Goal: Task Accomplishment & Management: Manage account settings

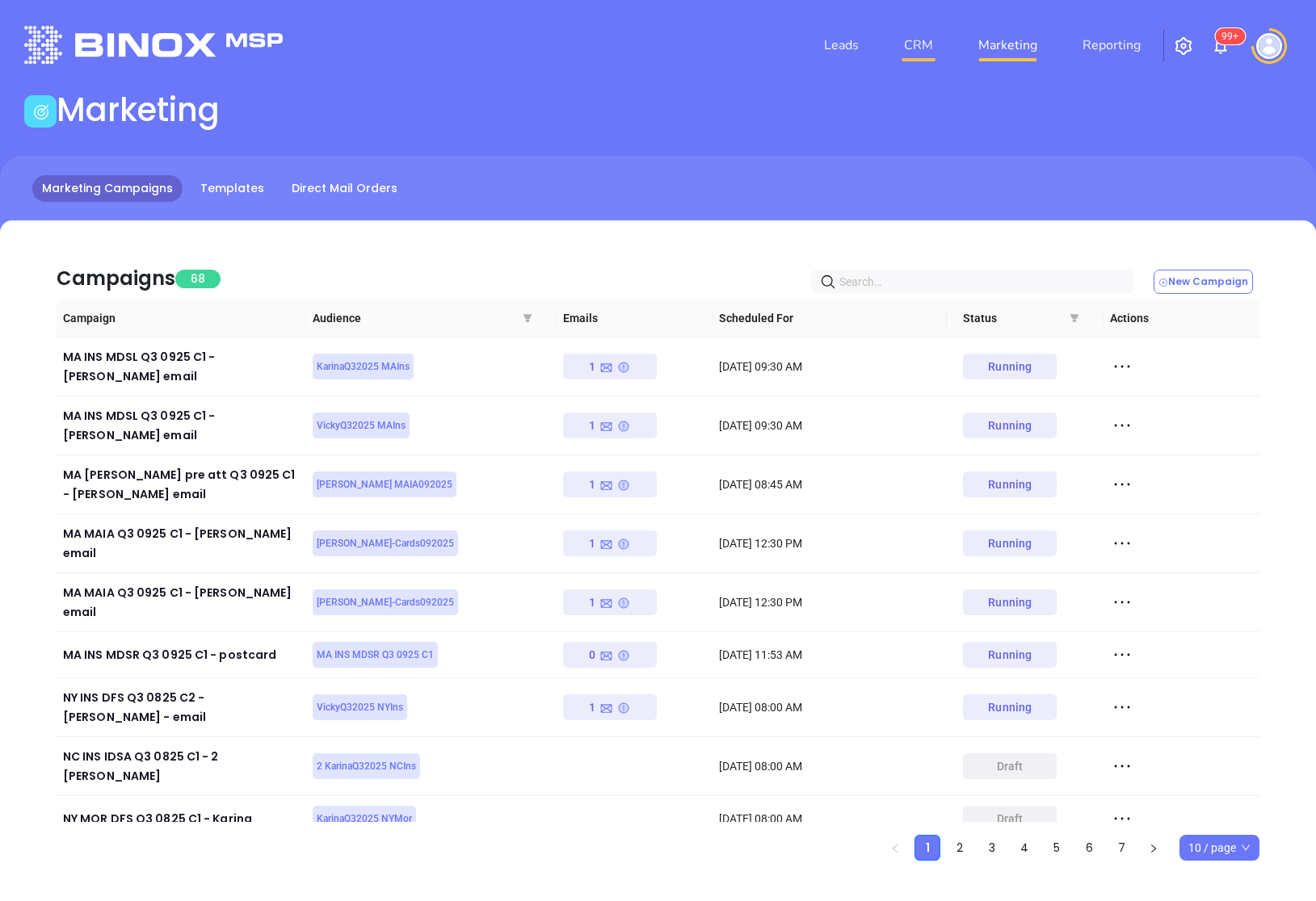
click at [938, 43] on link "CRM" at bounding box center [918, 45] width 42 height 32
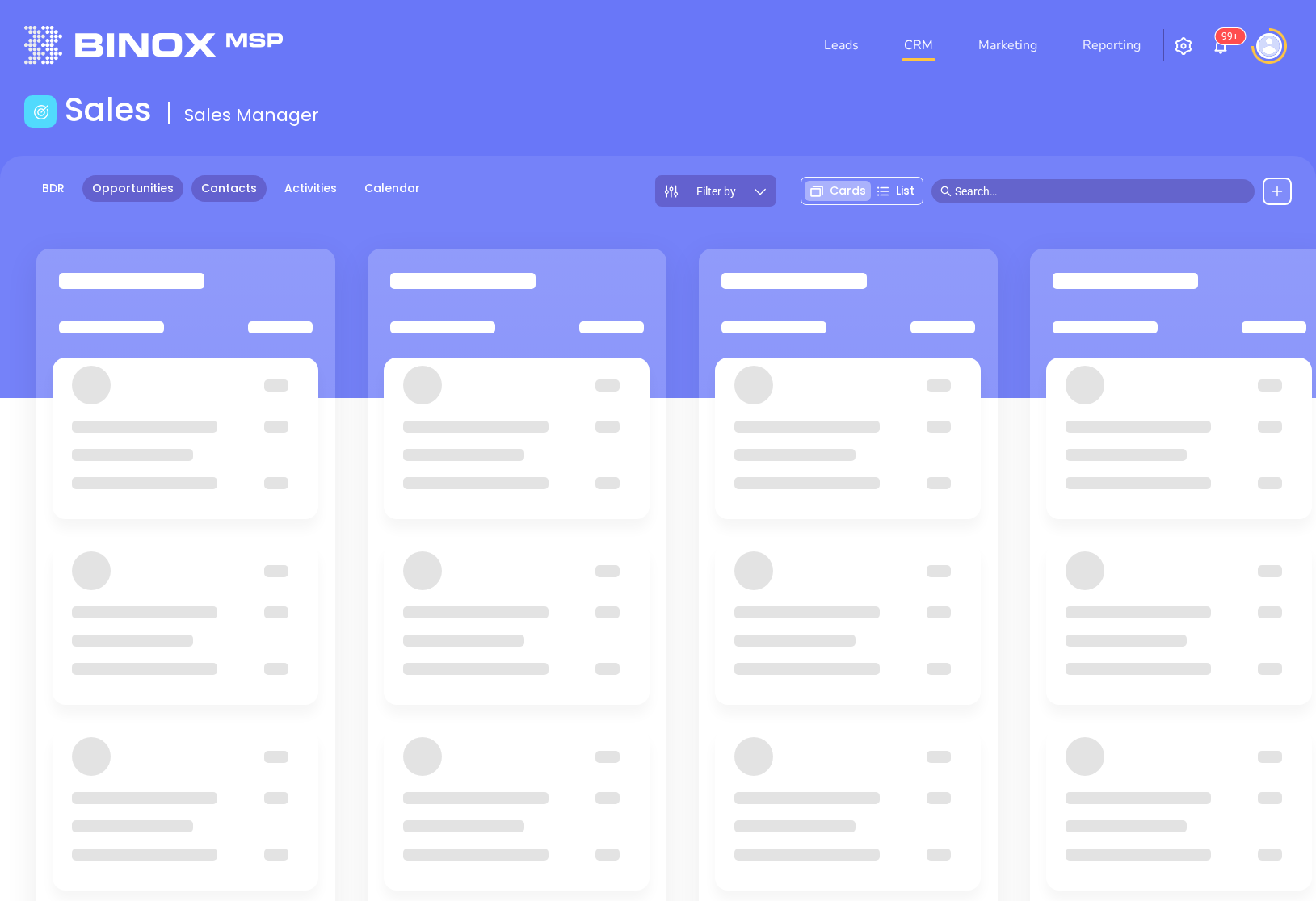
click at [228, 193] on link "Contacts" at bounding box center [228, 188] width 75 height 27
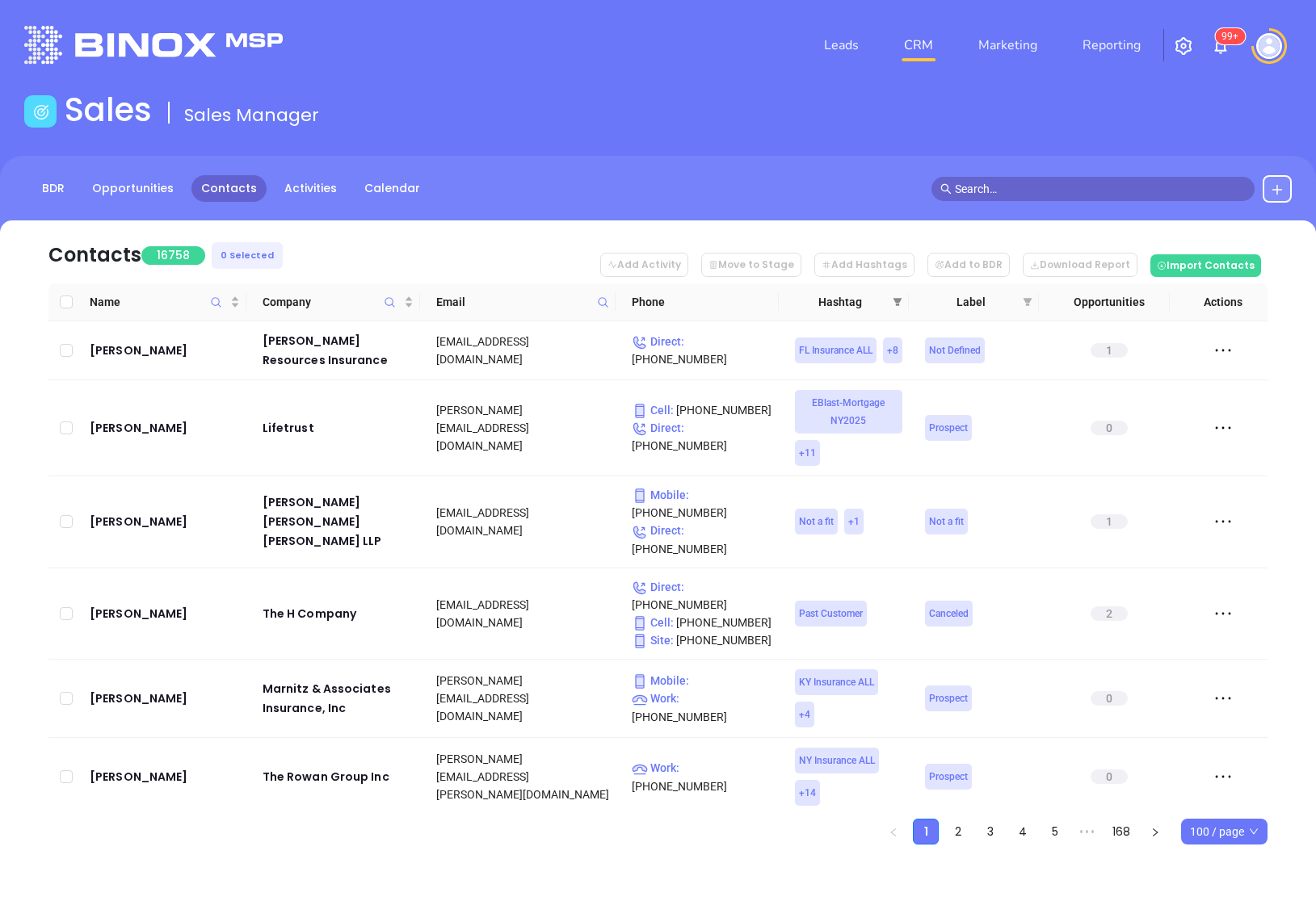
click at [891, 300] on span at bounding box center [897, 302] width 16 height 24
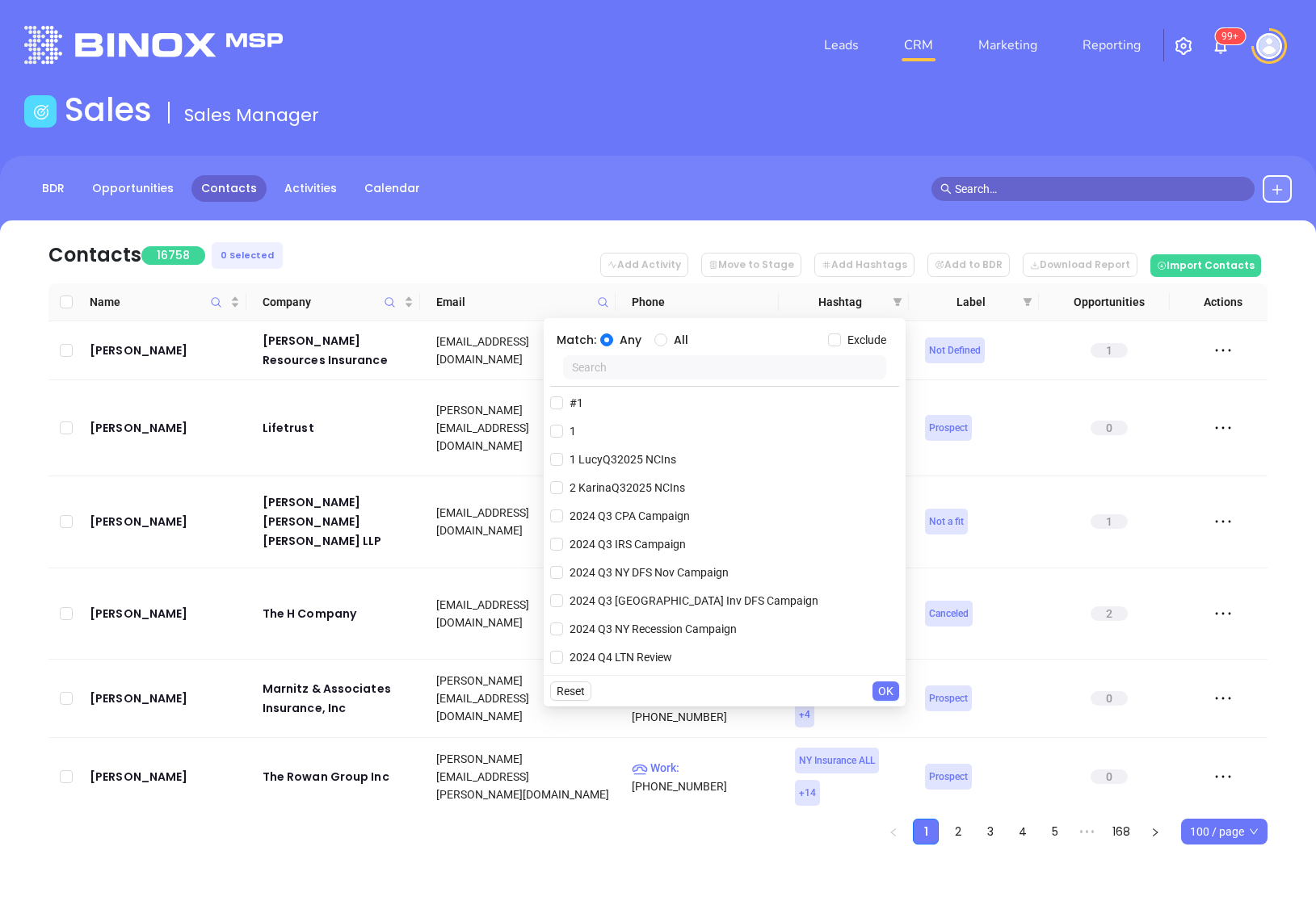
click at [715, 370] on input "text" at bounding box center [725, 367] width 323 height 24
paste input "KarinaQ32025 MAIns"
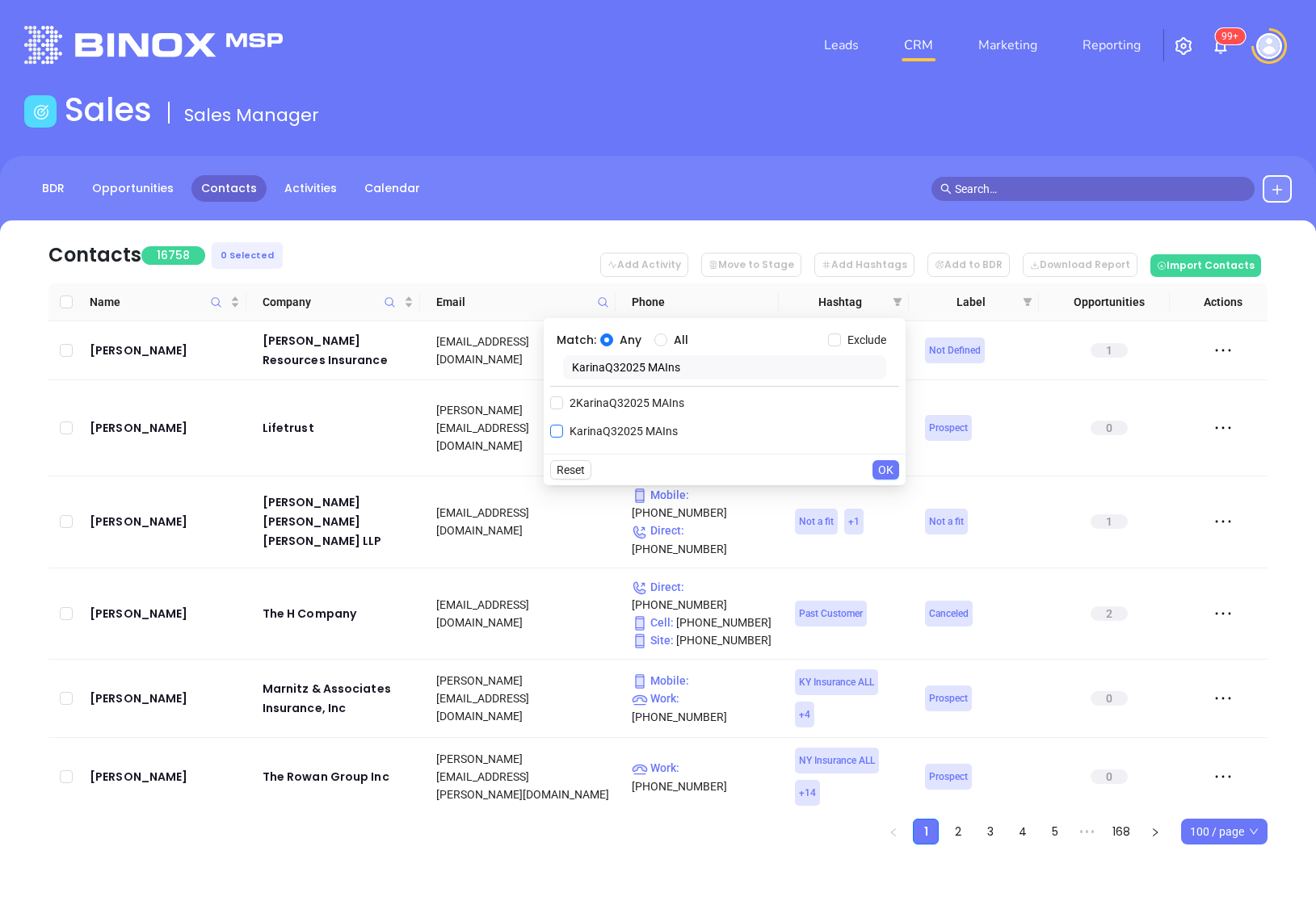
type input "KarinaQ32025 MAIns"
click at [563, 433] on span "KarinaQ32025 MAIns" at bounding box center [624, 432] width 122 height 18
click at [563, 433] on input "KarinaQ32025 MAIns" at bounding box center [556, 431] width 13 height 13
checkbox input "true"
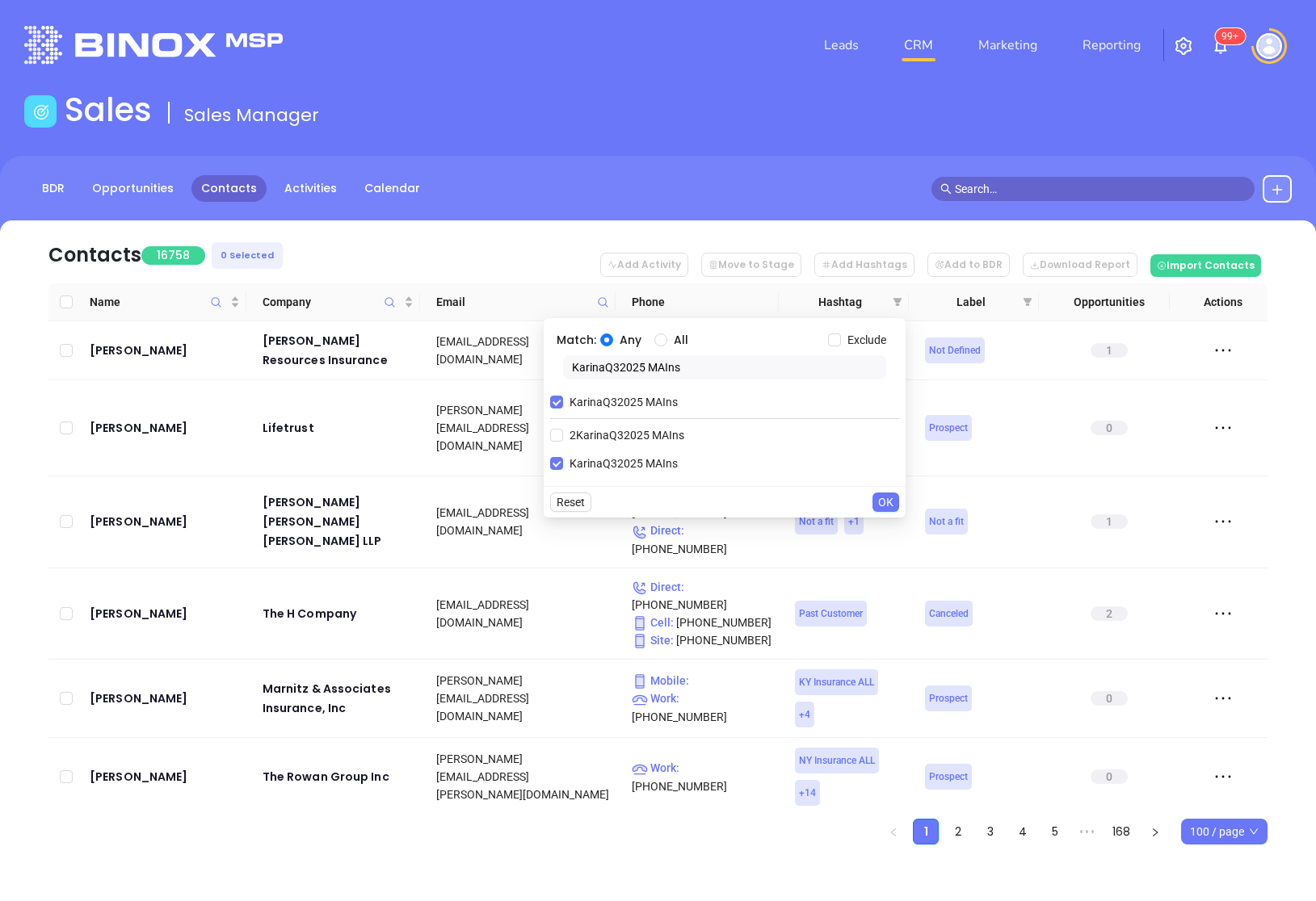
click at [890, 501] on span "OK" at bounding box center [885, 502] width 15 height 18
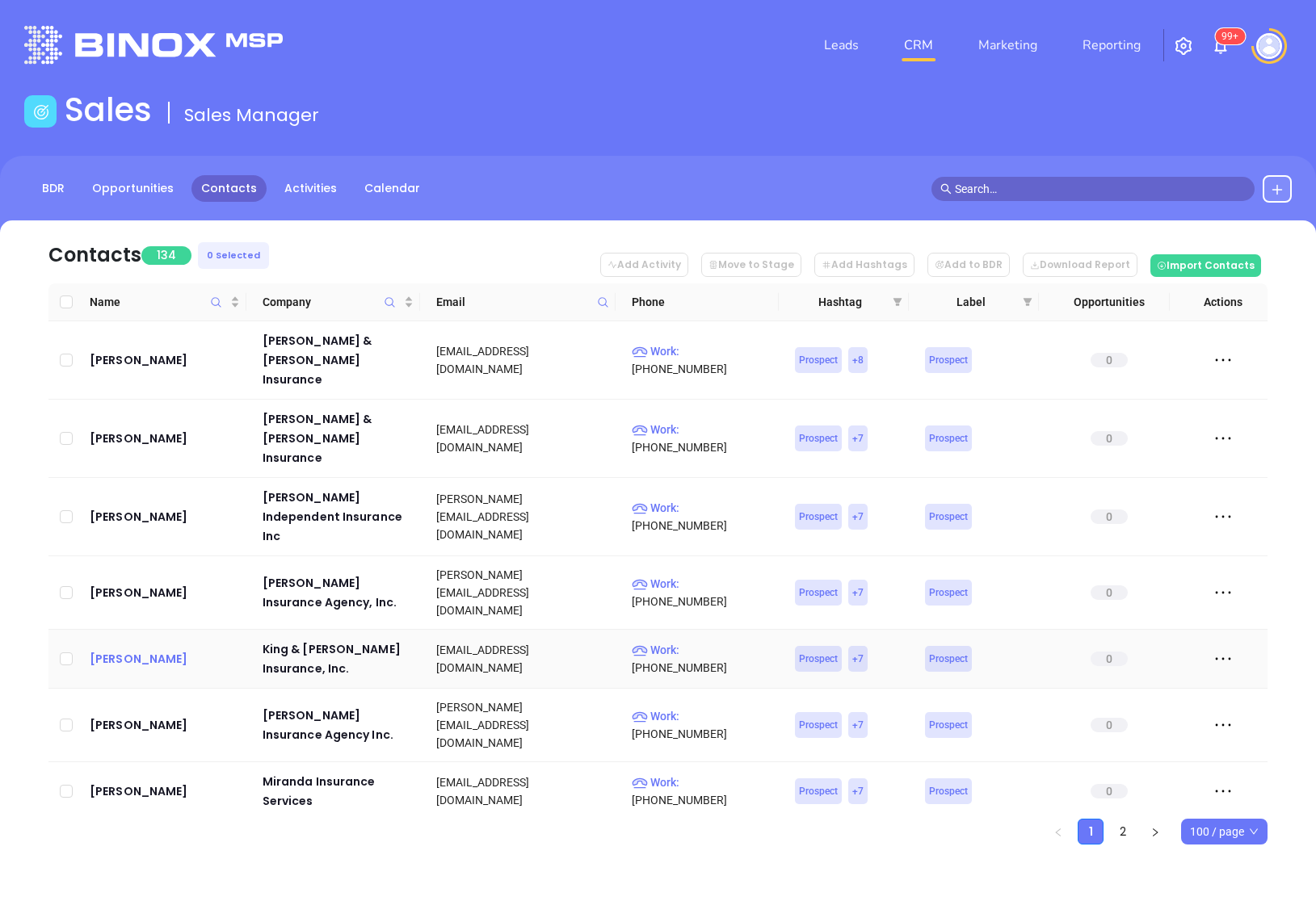
click at [130, 649] on div "[PERSON_NAME]" at bounding box center [164, 658] width 151 height 19
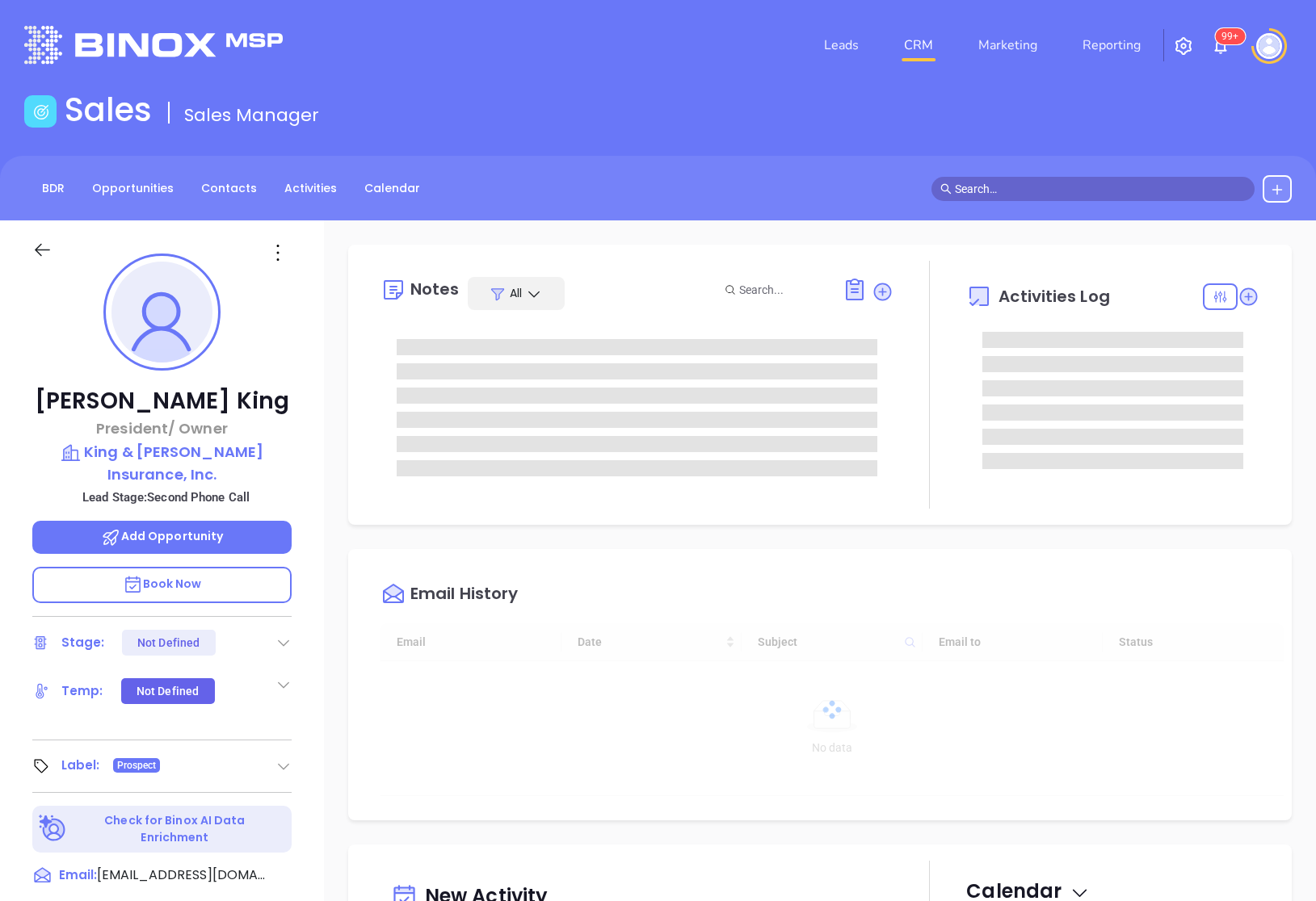
scroll to position [469, 0]
type input "[PERSON_NAME]"
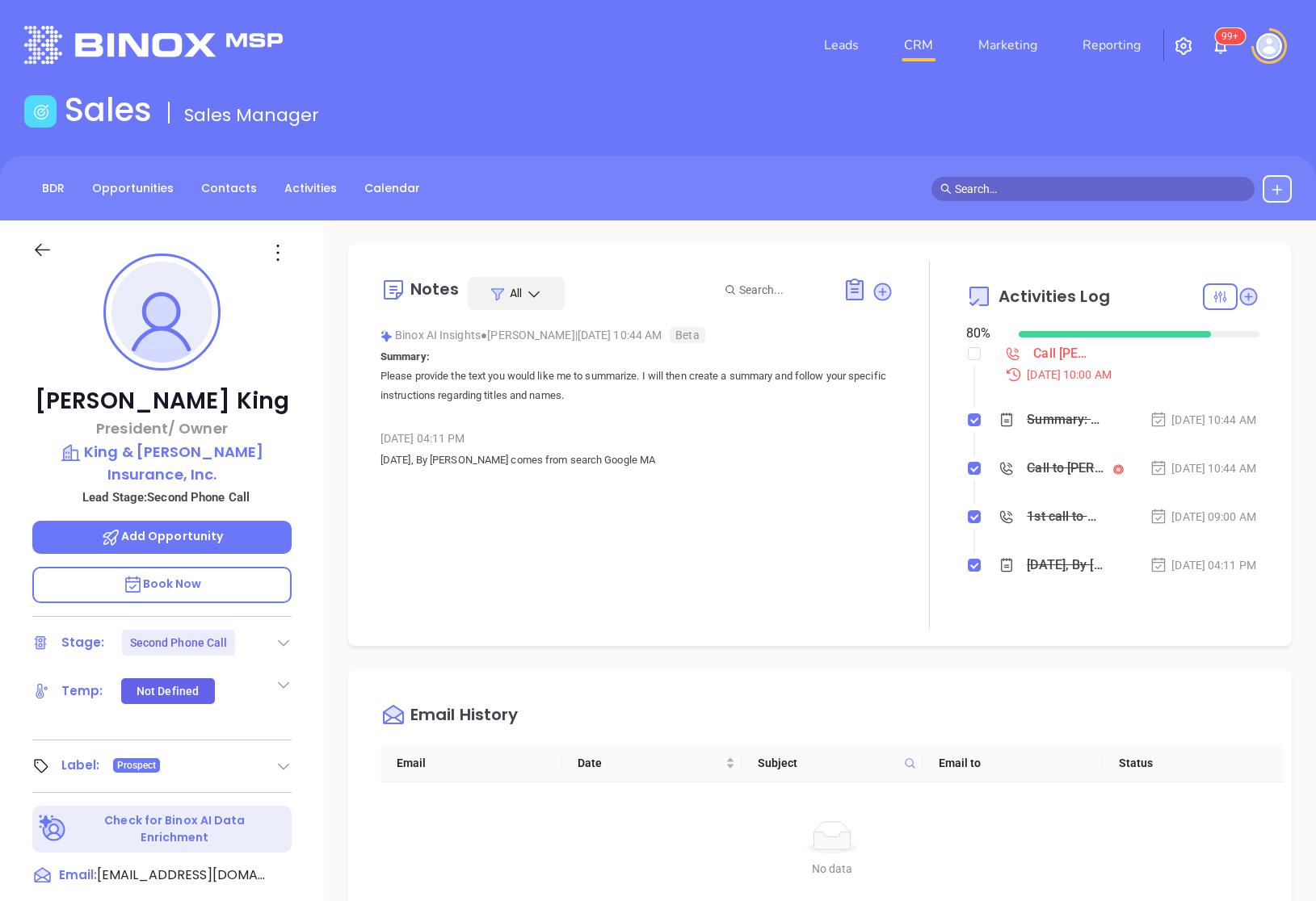
click at [53, 258] on div at bounding box center [58, 259] width 70 height 38
click at [48, 253] on icon at bounding box center [42, 250] width 20 height 20
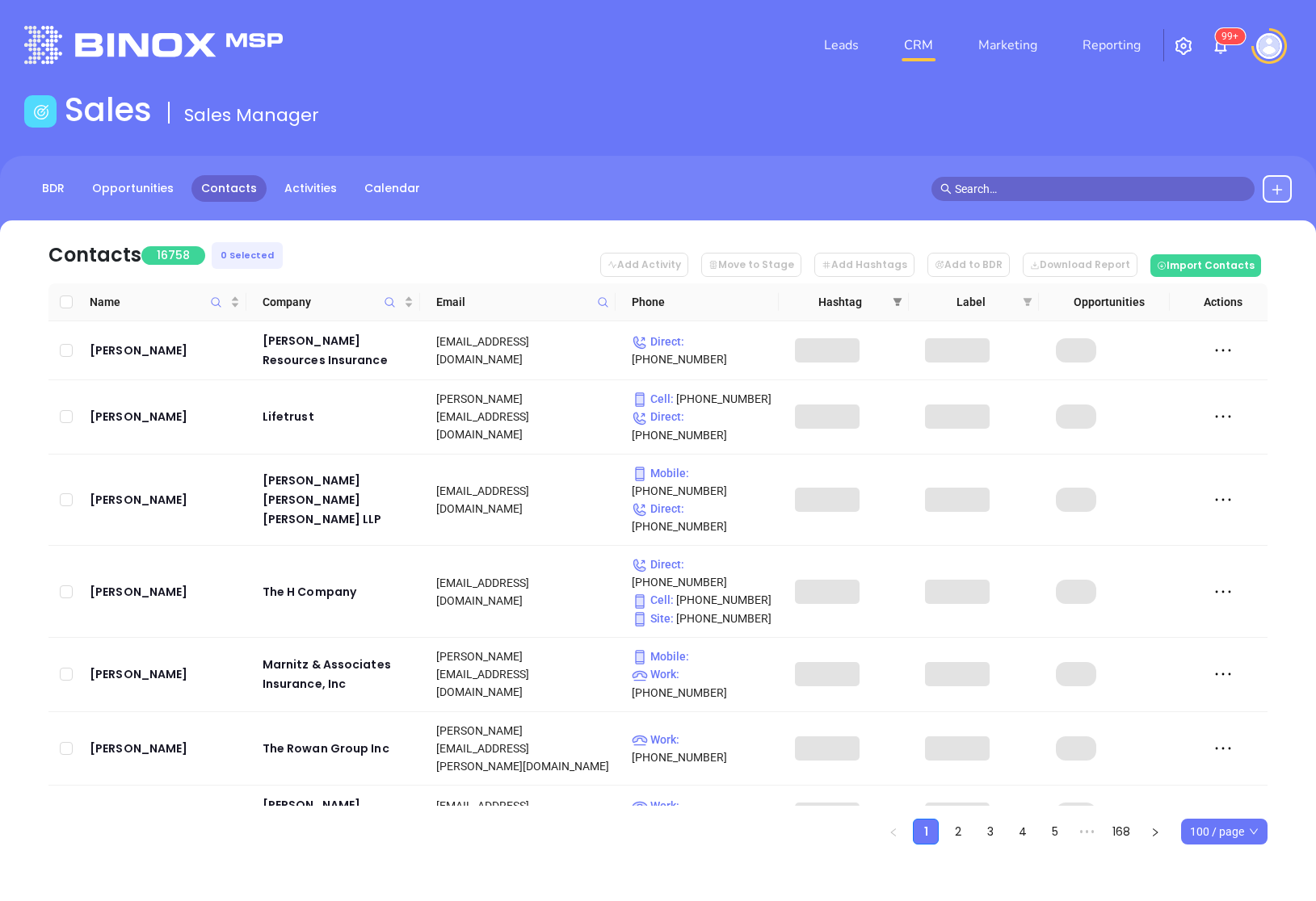
click at [891, 302] on span at bounding box center [897, 302] width 16 height 24
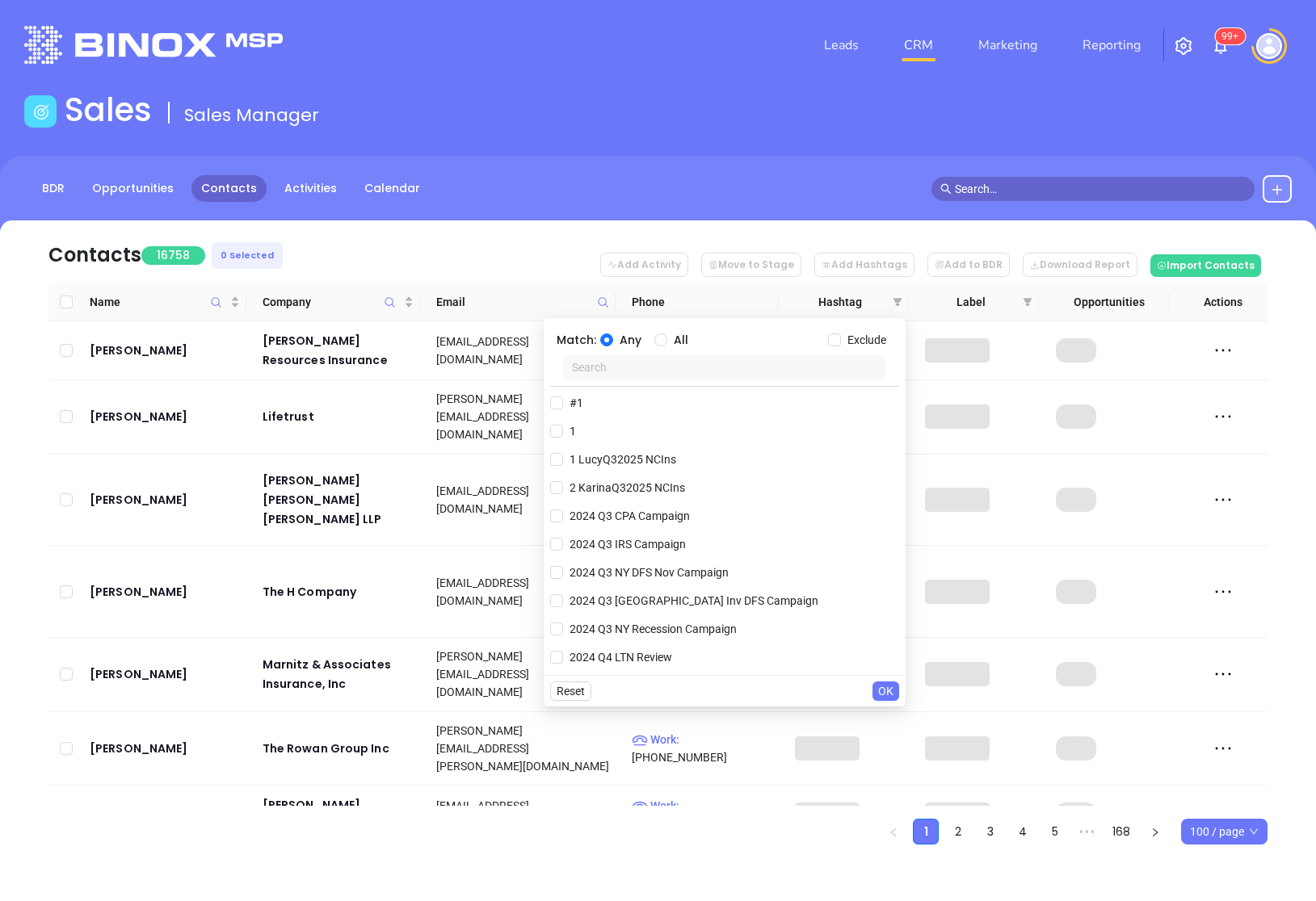
click at [766, 364] on input "text" at bounding box center [725, 367] width 323 height 24
paste input "VickyQ32025 MAIns"
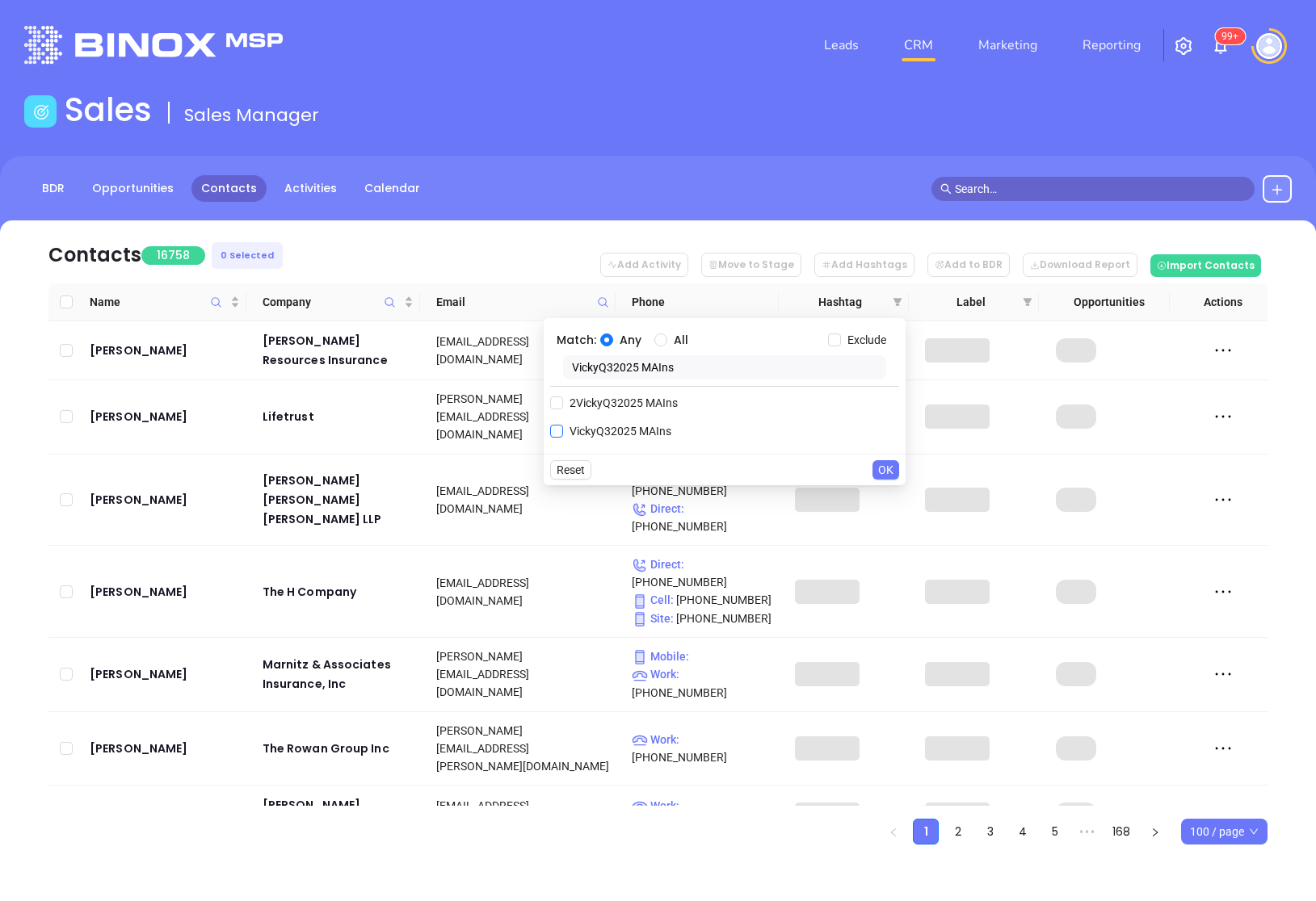
type input "VickyQ32025 MAIns"
click at [554, 428] on input "VickyQ32025 MAIns" at bounding box center [556, 431] width 13 height 13
checkbox input "true"
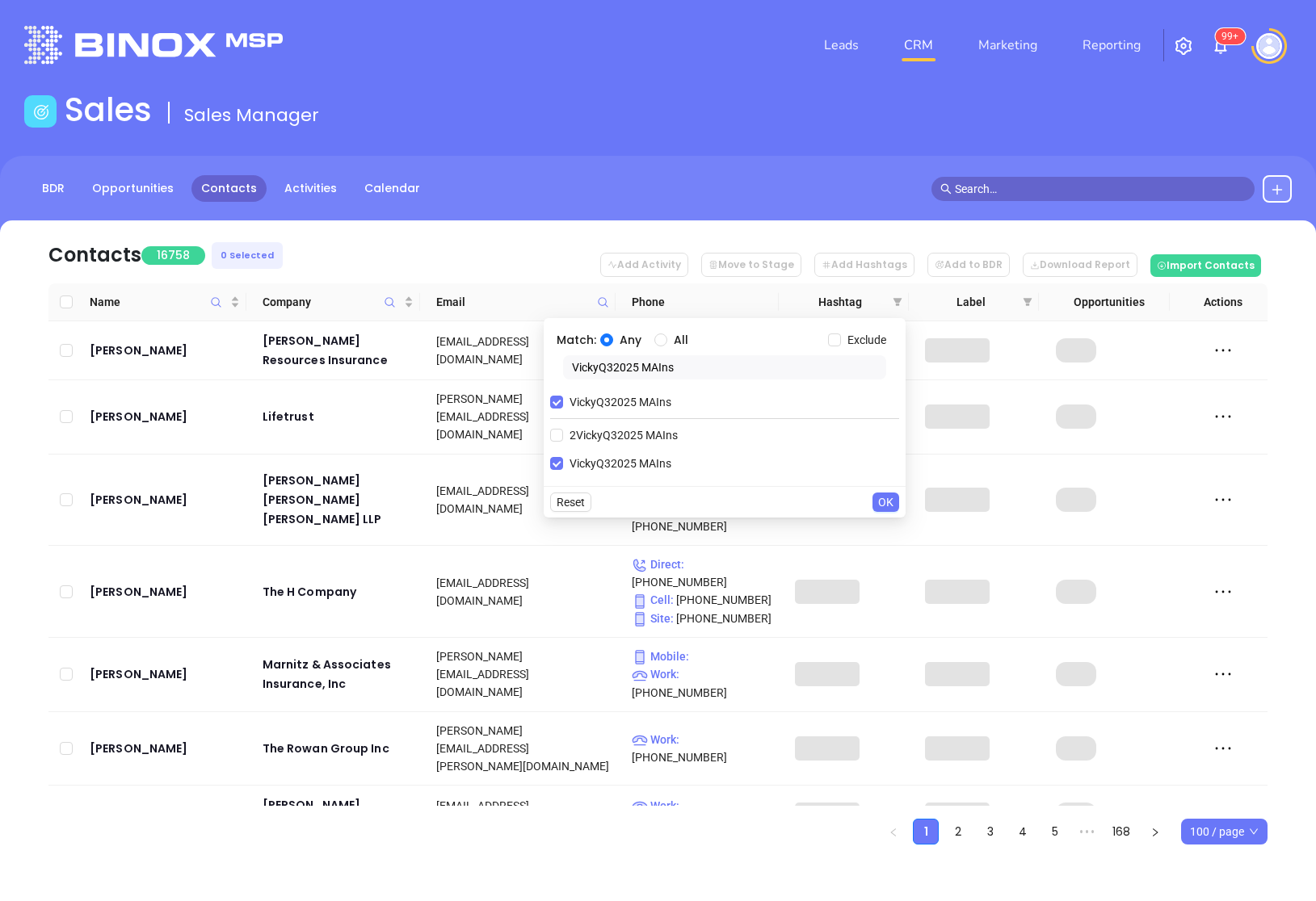
click at [879, 501] on span "OK" at bounding box center [885, 502] width 15 height 18
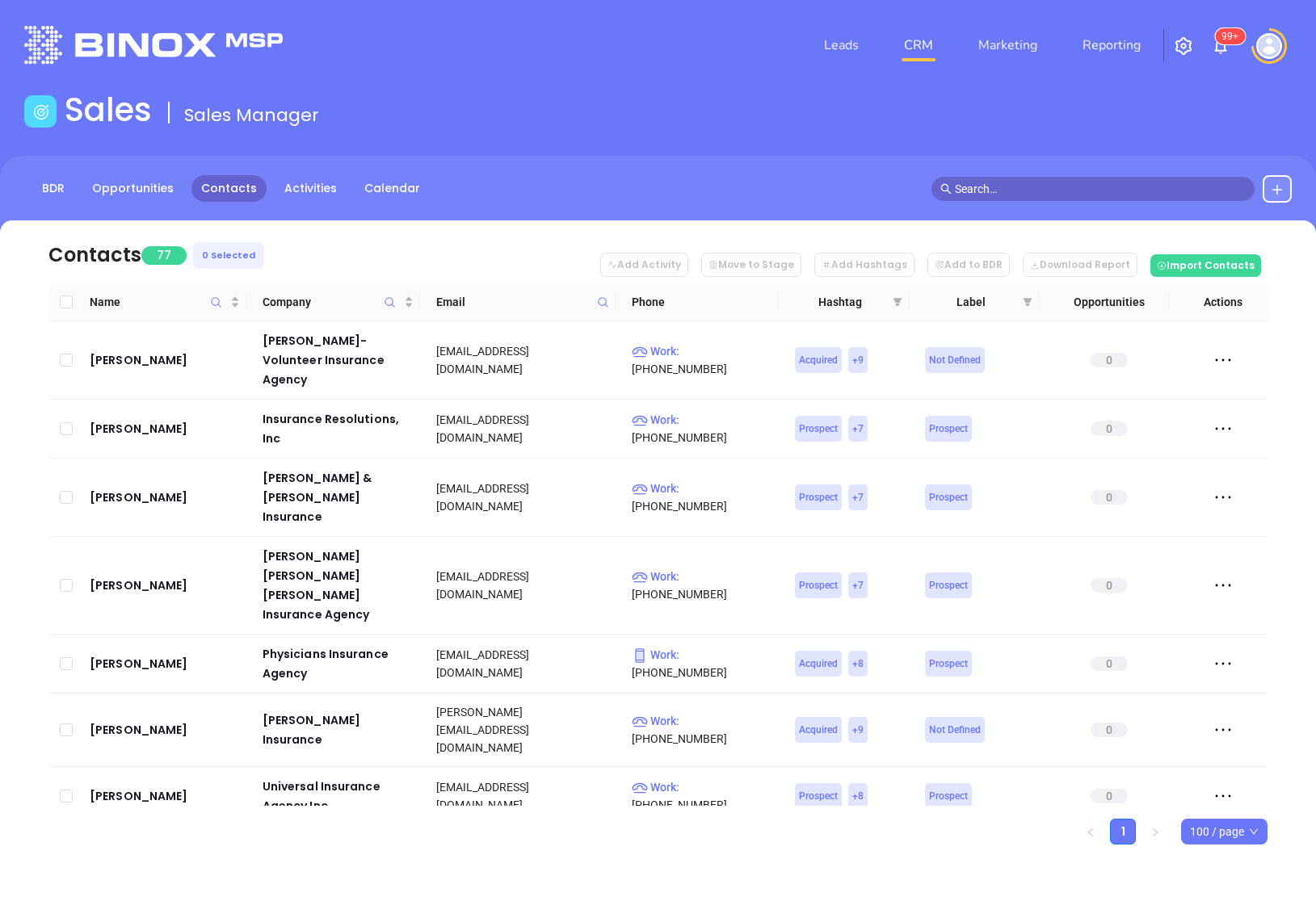
click at [498, 258] on nav "Contacts 77 0 Selected Add Activity Move to Stage Add Hashtags Add to BDR Downl…" at bounding box center [658, 251] width 1219 height 63
click at [511, 257] on nav "Contacts 77 0 Selected Add Activity Move to Stage Add Hashtags Add to BDR Downl…" at bounding box center [658, 251] width 1219 height 63
click at [134, 576] on div "[PERSON_NAME]" at bounding box center [164, 585] width 151 height 19
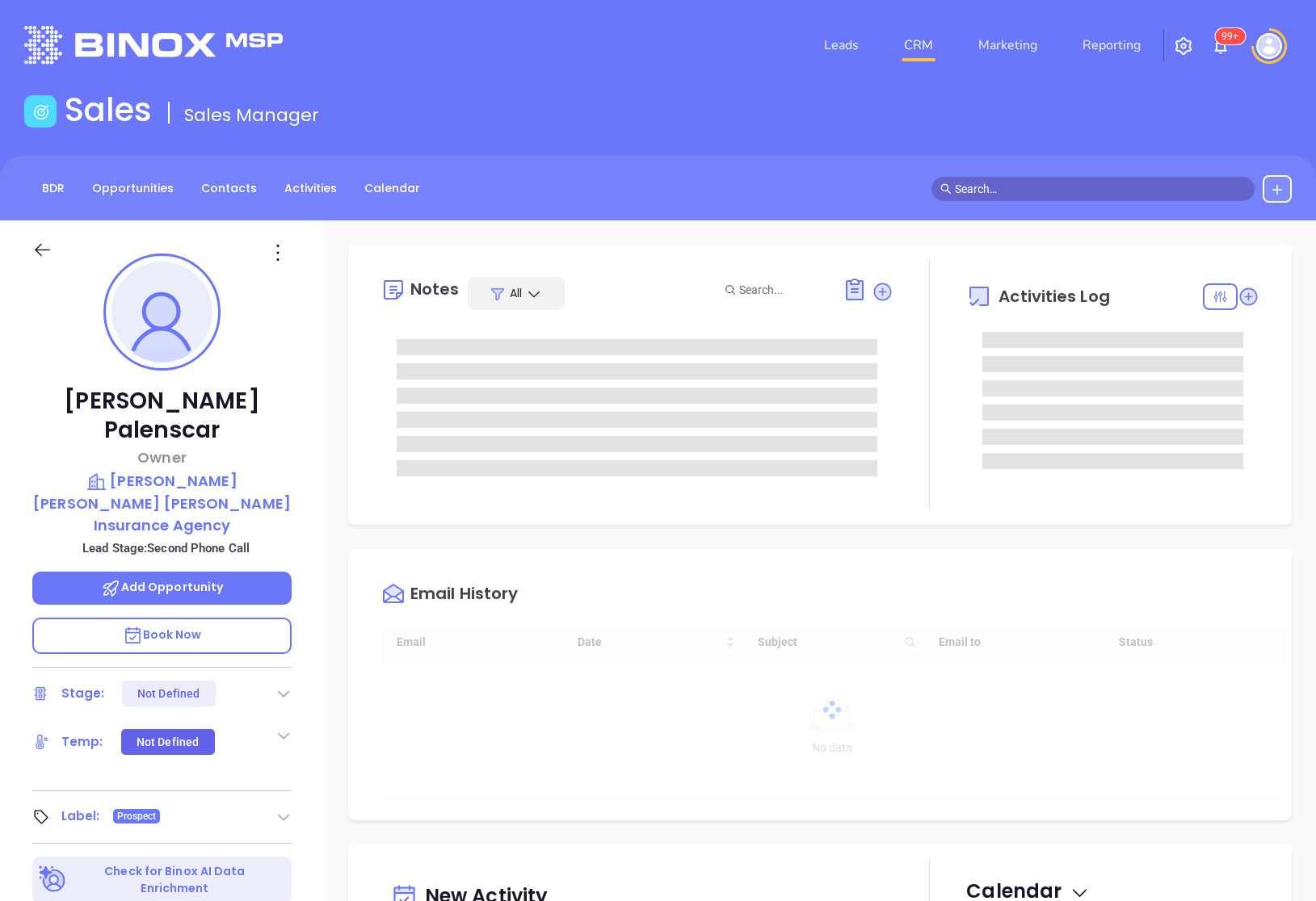
type input "[DATE]"
type input "[PERSON_NAME]"
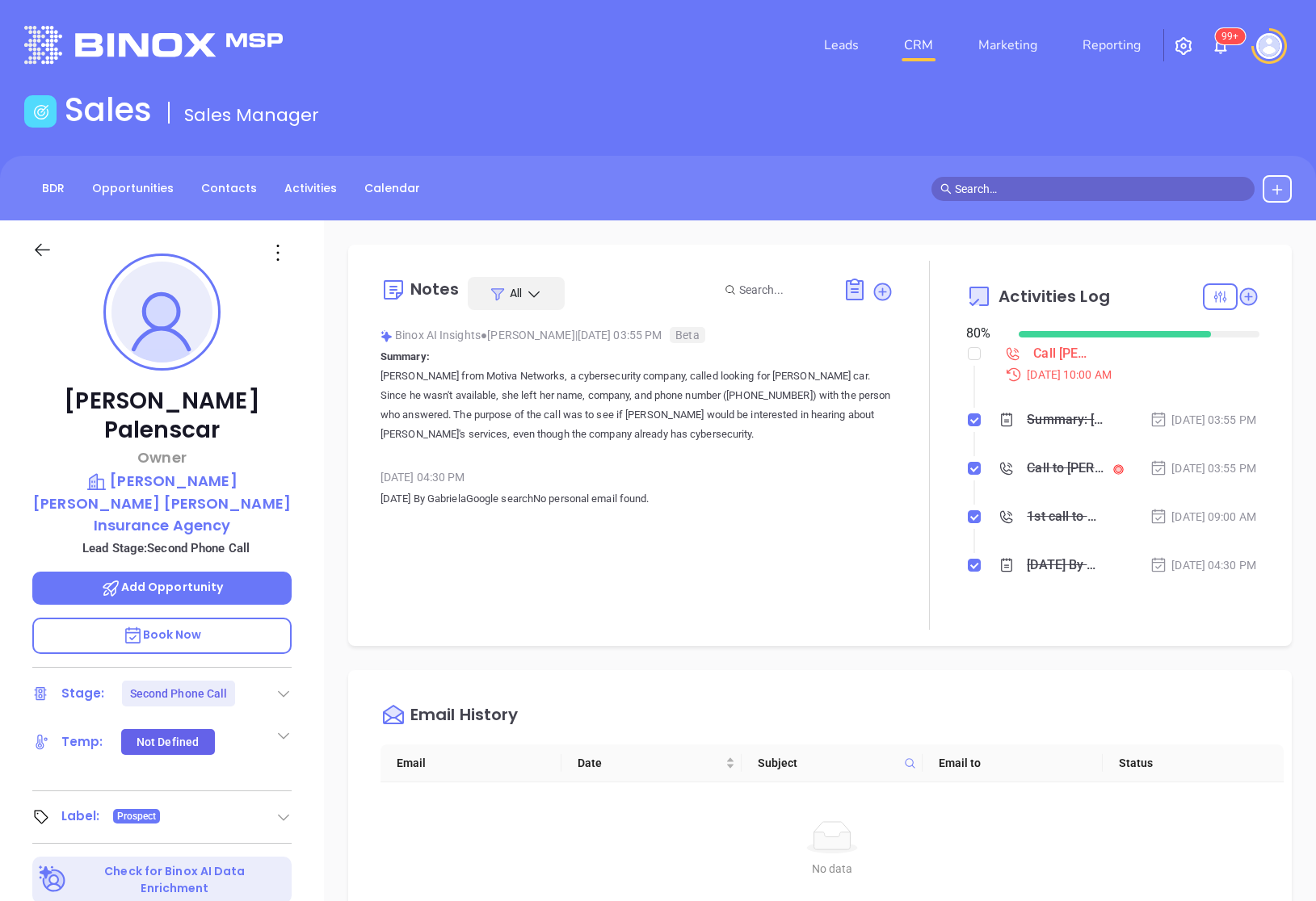
click at [42, 253] on icon at bounding box center [42, 250] width 20 height 20
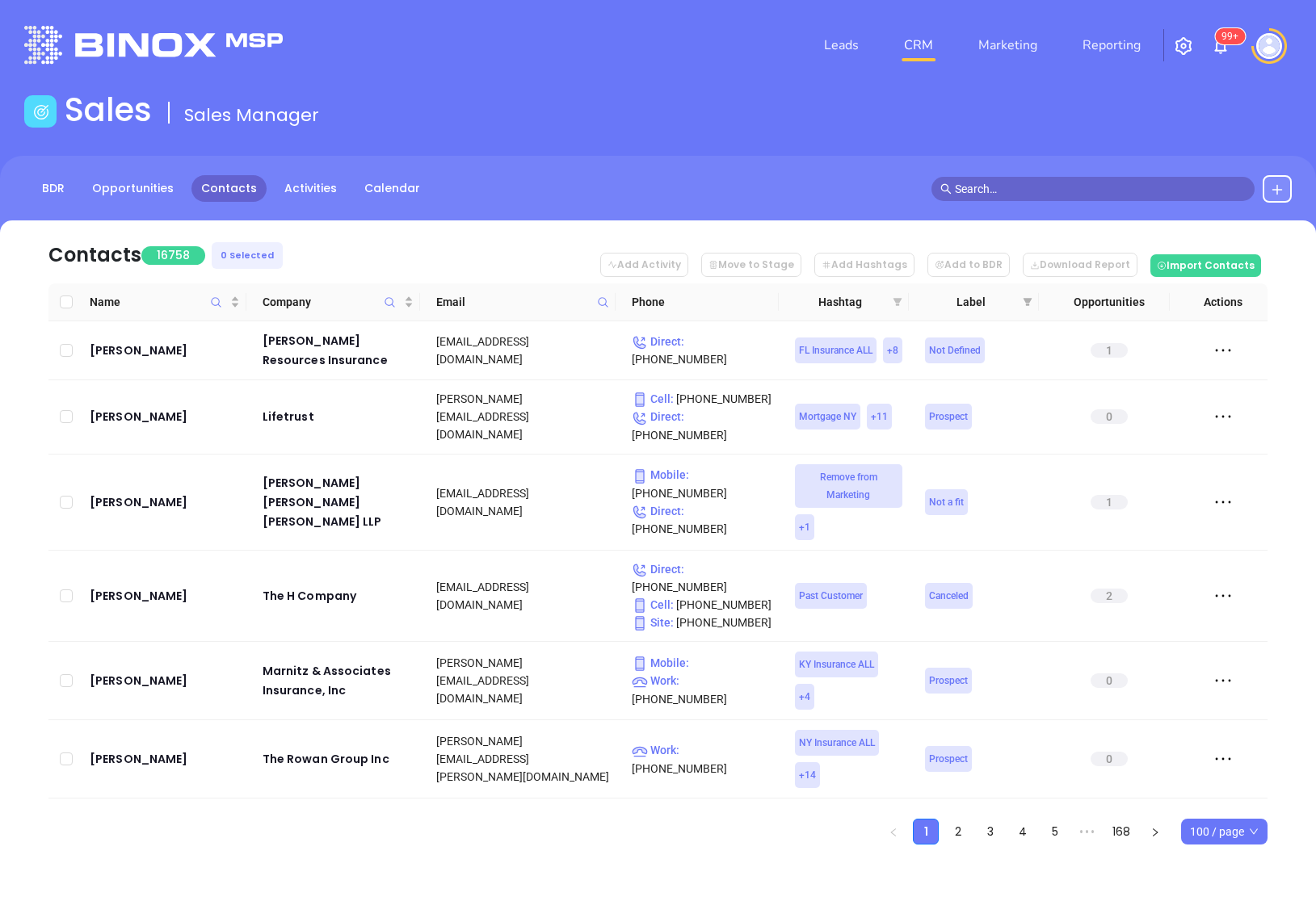
click at [894, 299] on icon "filter" at bounding box center [897, 302] width 9 height 8
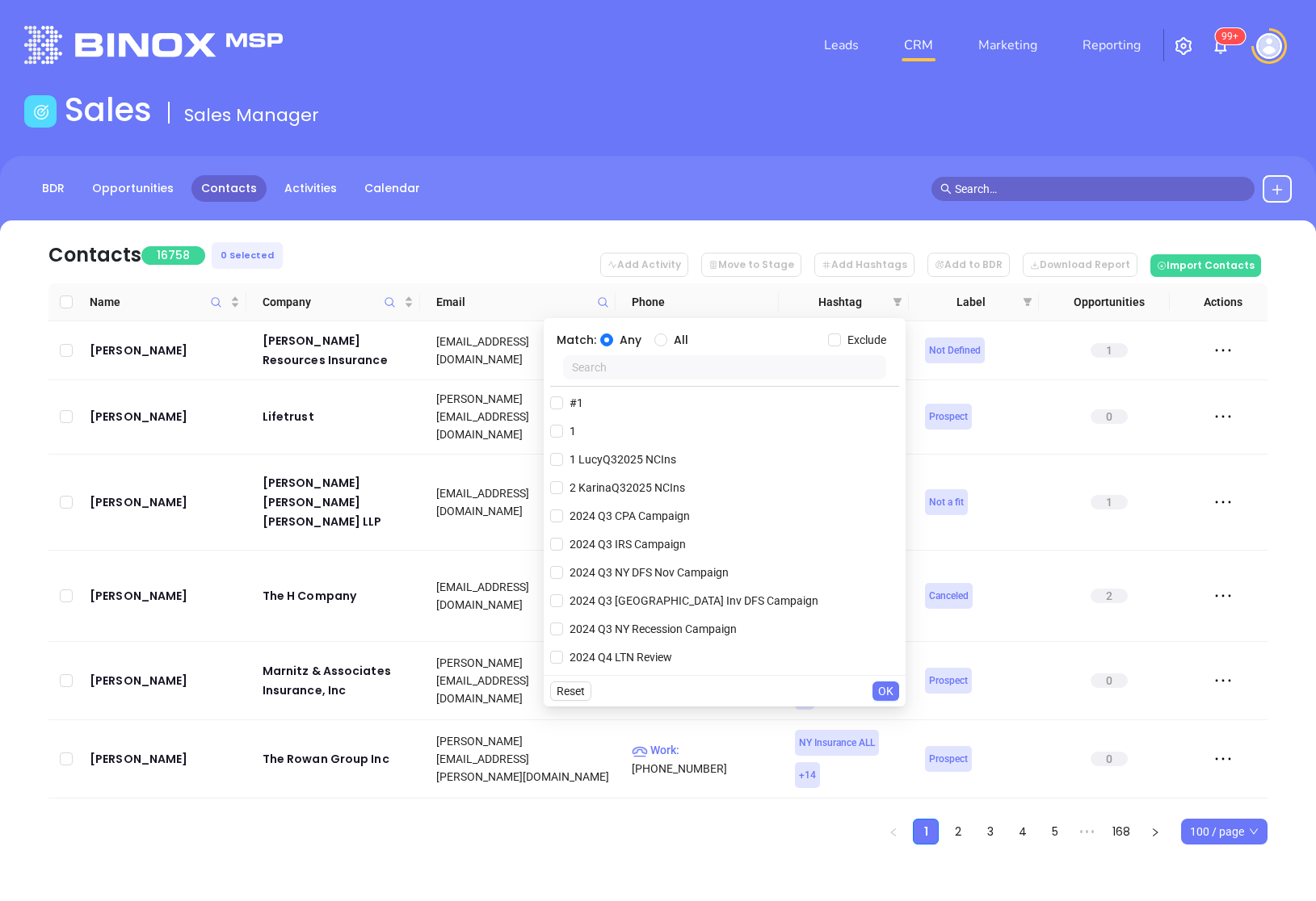
click at [613, 370] on input "text" at bounding box center [725, 367] width 323 height 24
paste input "2KarinaQ32025 MAIns"
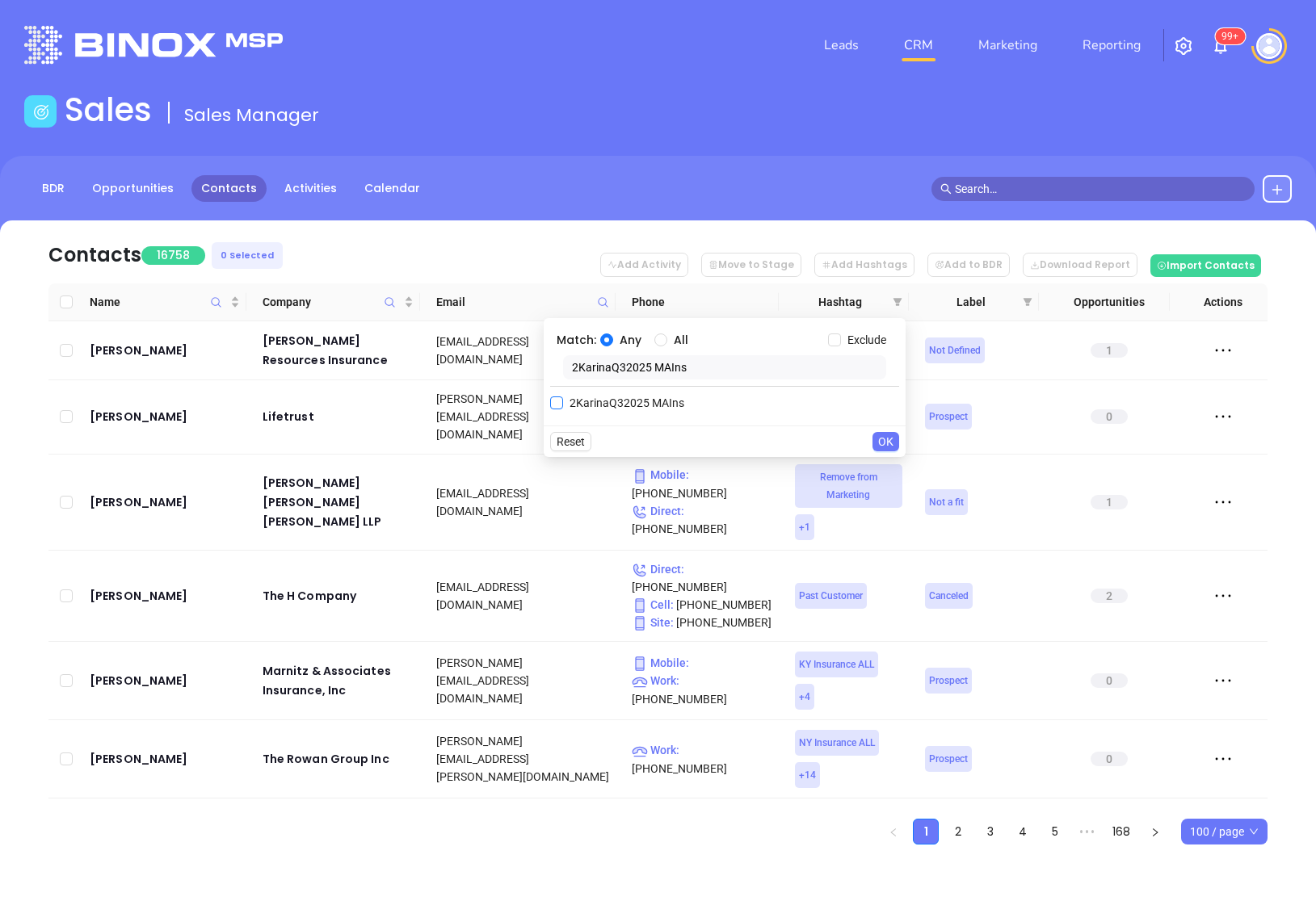
type input "2KarinaQ32025 MAIns"
click at [593, 408] on span "2KarinaQ32025 MAIns" at bounding box center [627, 403] width 128 height 18
click at [563, 408] on input "2KarinaQ32025 MAIns" at bounding box center [556, 403] width 13 height 13
checkbox input "true"
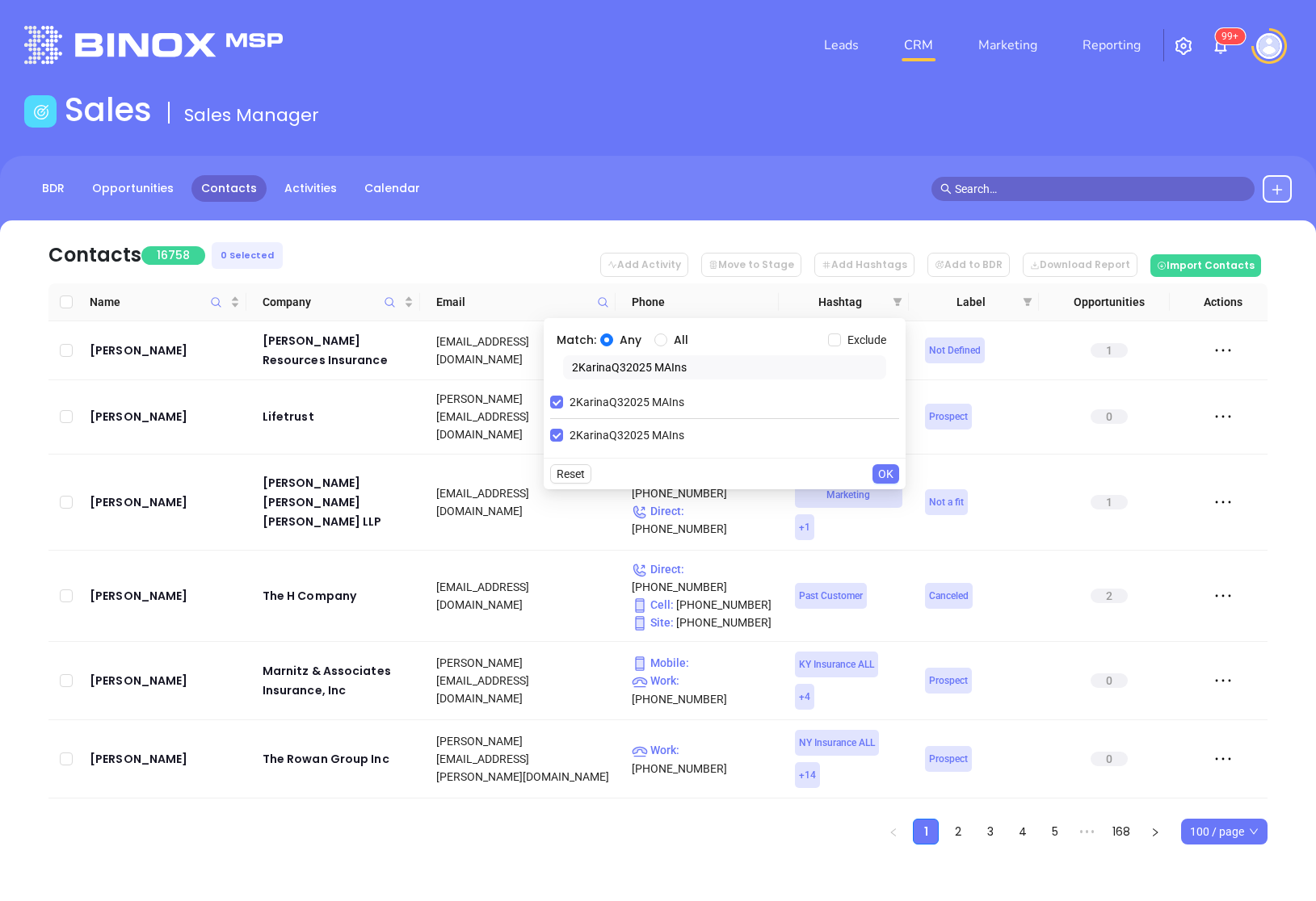
click at [891, 474] on span "OK" at bounding box center [885, 474] width 15 height 18
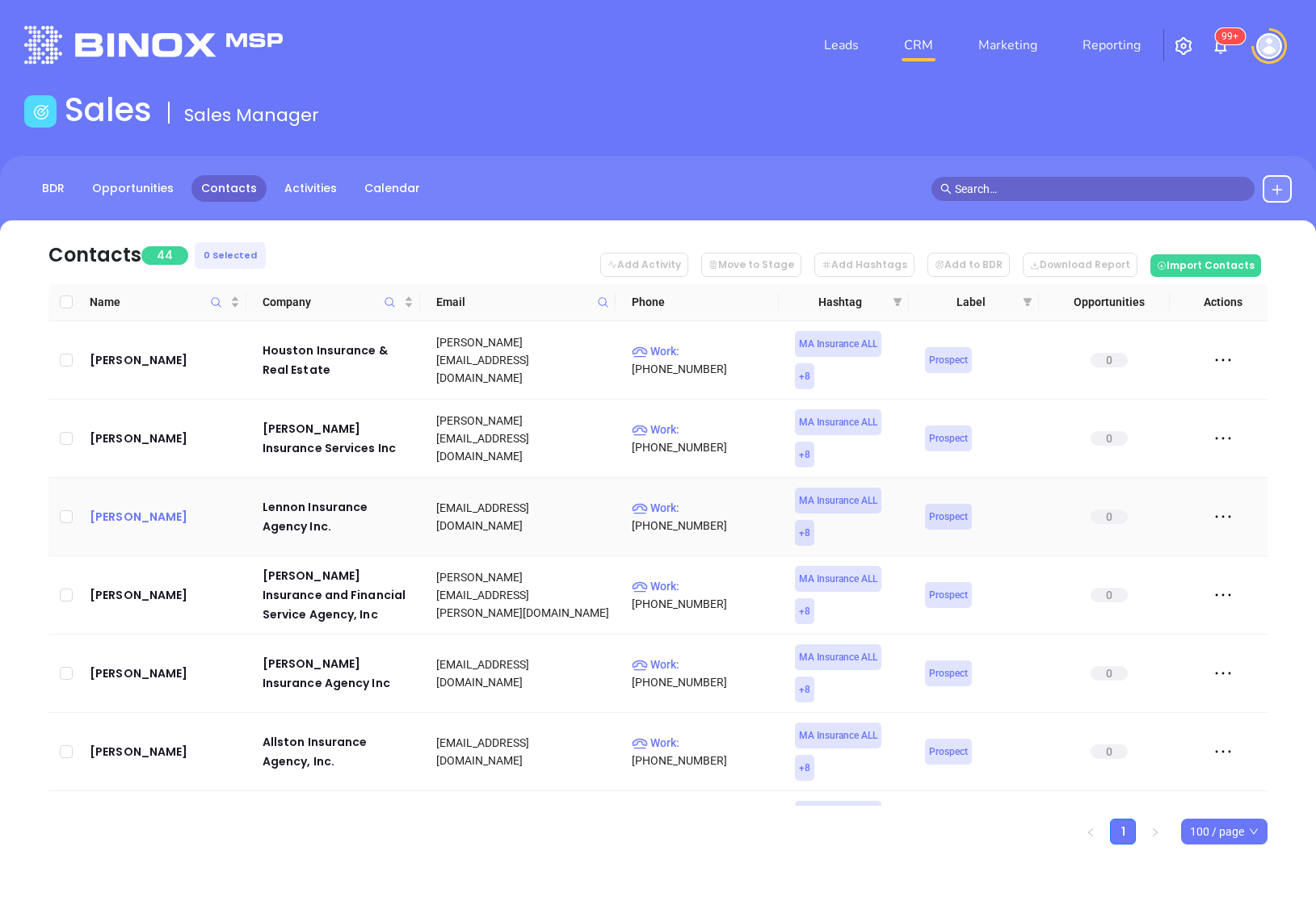
click at [145, 522] on div "[PERSON_NAME]" at bounding box center [164, 516] width 151 height 19
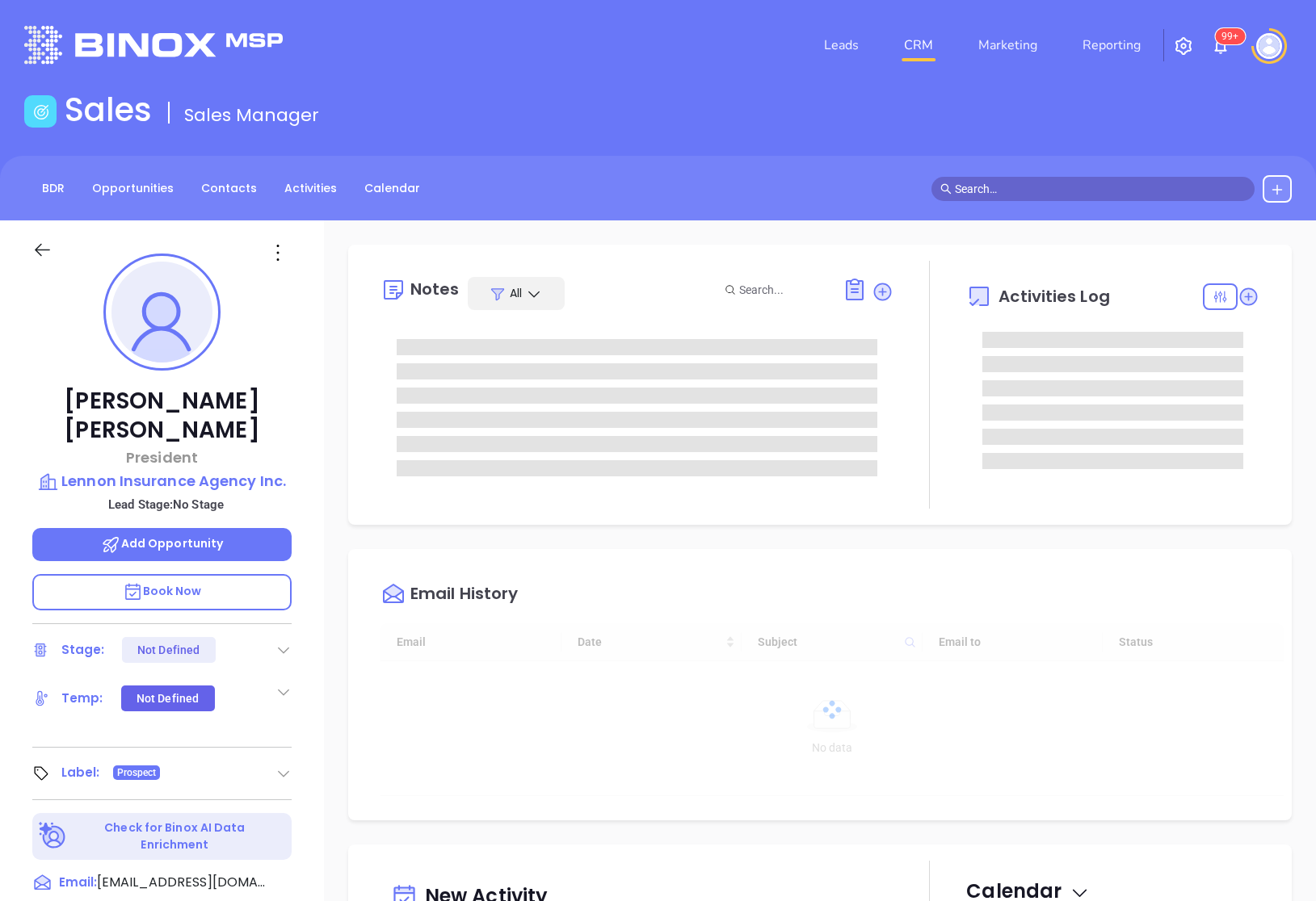
type input "[DATE]"
type input "[PERSON_NAME]"
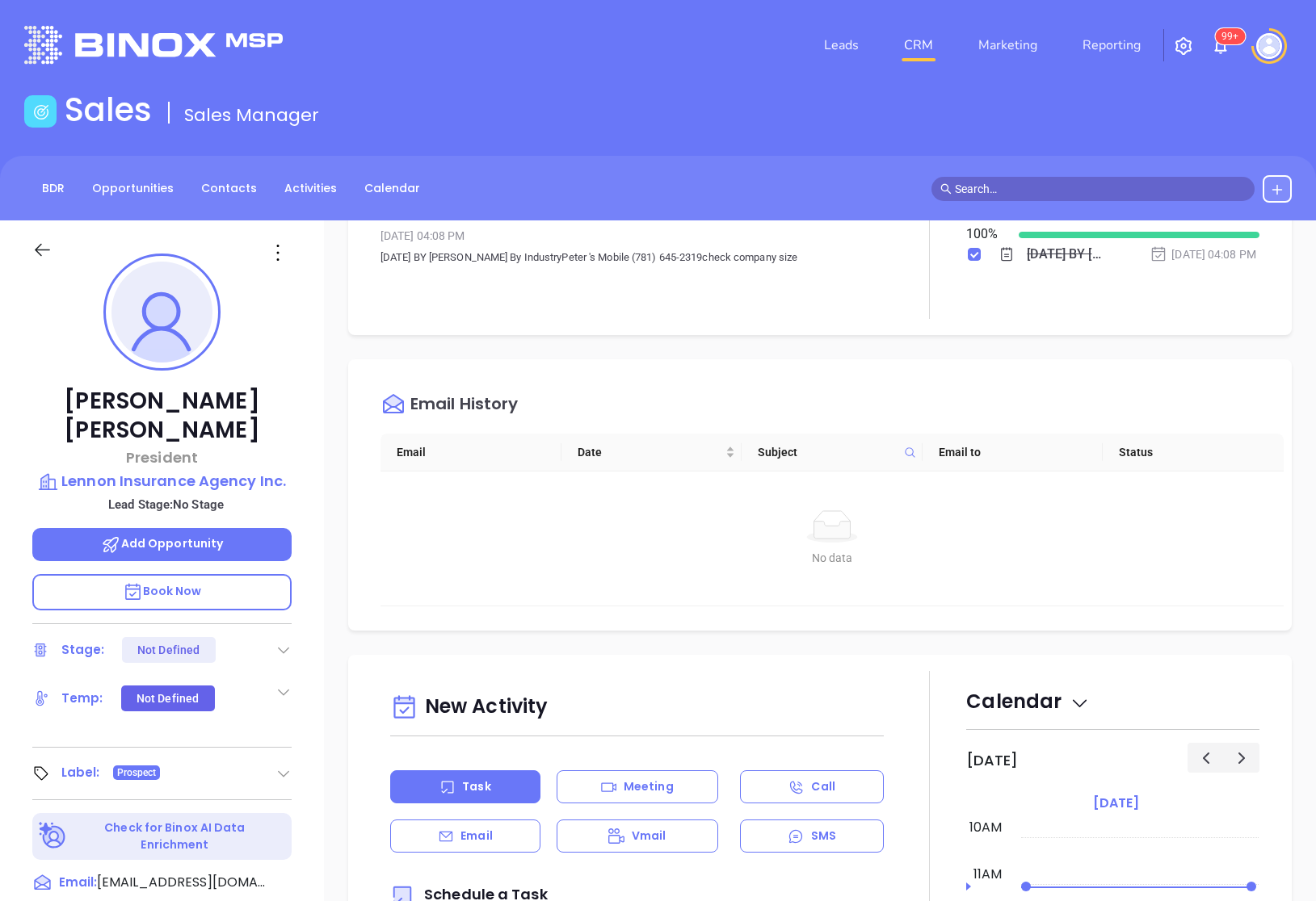
scroll to position [0, 0]
